Goal: Transaction & Acquisition: Download file/media

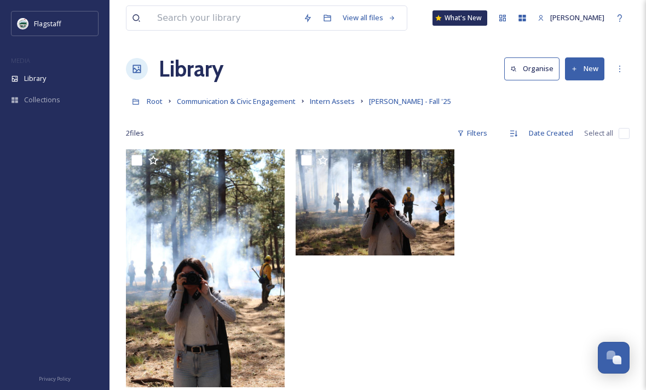
click at [246, 216] on img at bounding box center [205, 268] width 159 height 238
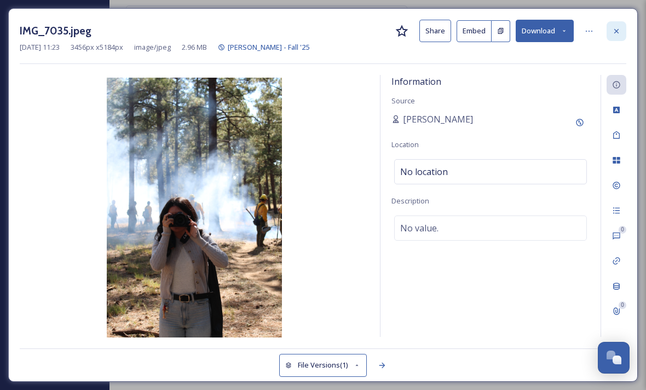
click at [624, 33] on div at bounding box center [616, 31] width 20 height 20
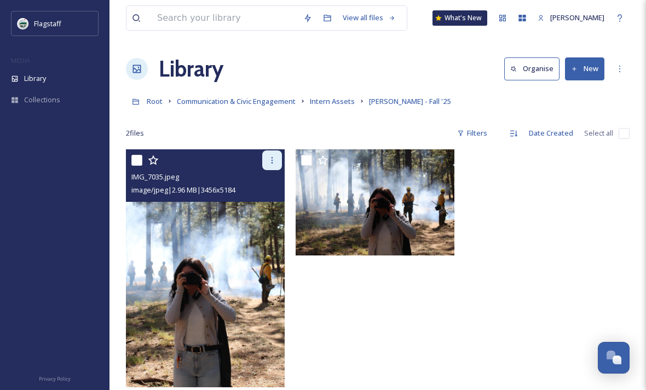
click at [277, 158] on div at bounding box center [272, 161] width 20 height 20
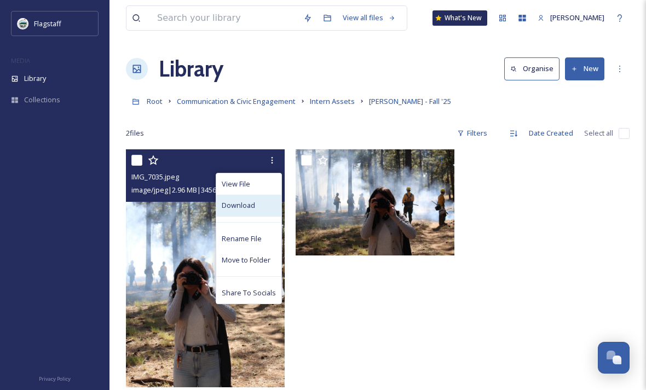
click at [253, 209] on span "Download" at bounding box center [238, 205] width 33 height 10
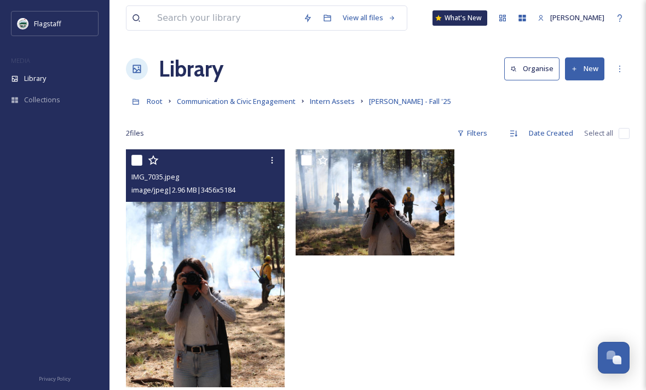
click at [486, 184] on div at bounding box center [547, 271] width 164 height 244
click at [267, 160] on div at bounding box center [272, 161] width 20 height 20
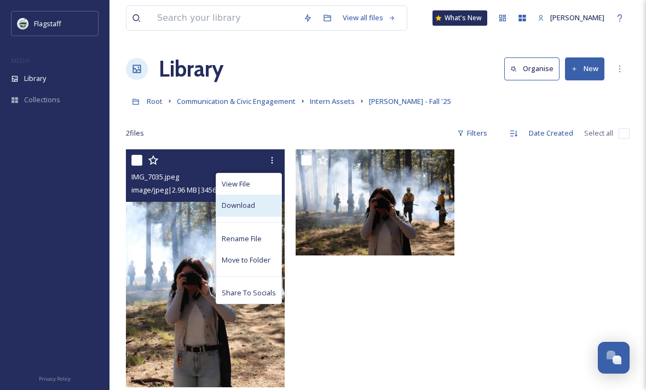
click at [257, 201] on div "Download" at bounding box center [248, 205] width 65 height 21
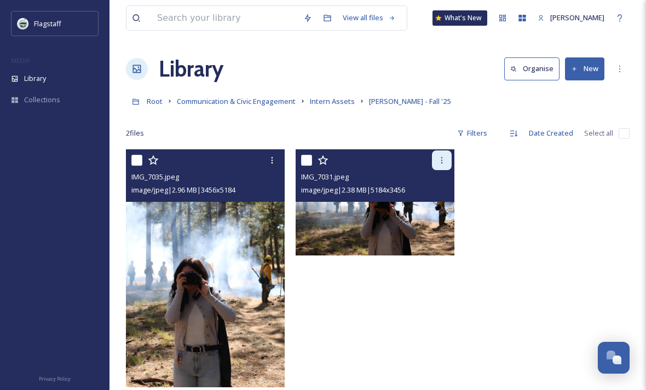
click at [442, 157] on icon at bounding box center [441, 160] width 9 height 9
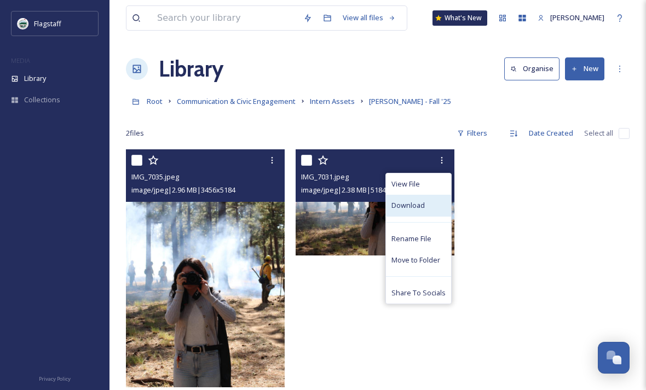
click at [428, 206] on div "Download" at bounding box center [418, 205] width 65 height 21
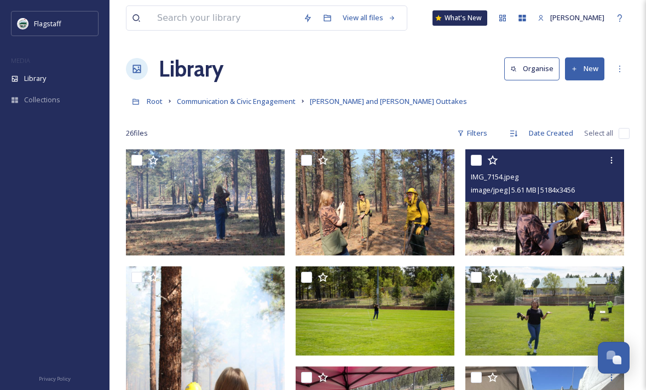
click at [545, 215] on img at bounding box center [544, 202] width 159 height 106
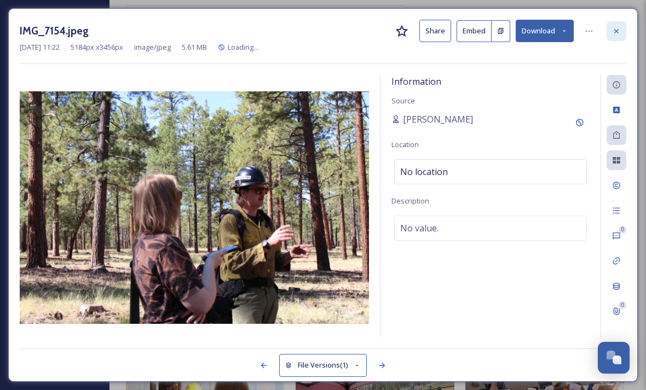
click at [615, 21] on div at bounding box center [616, 31] width 20 height 20
